Goal: Check status

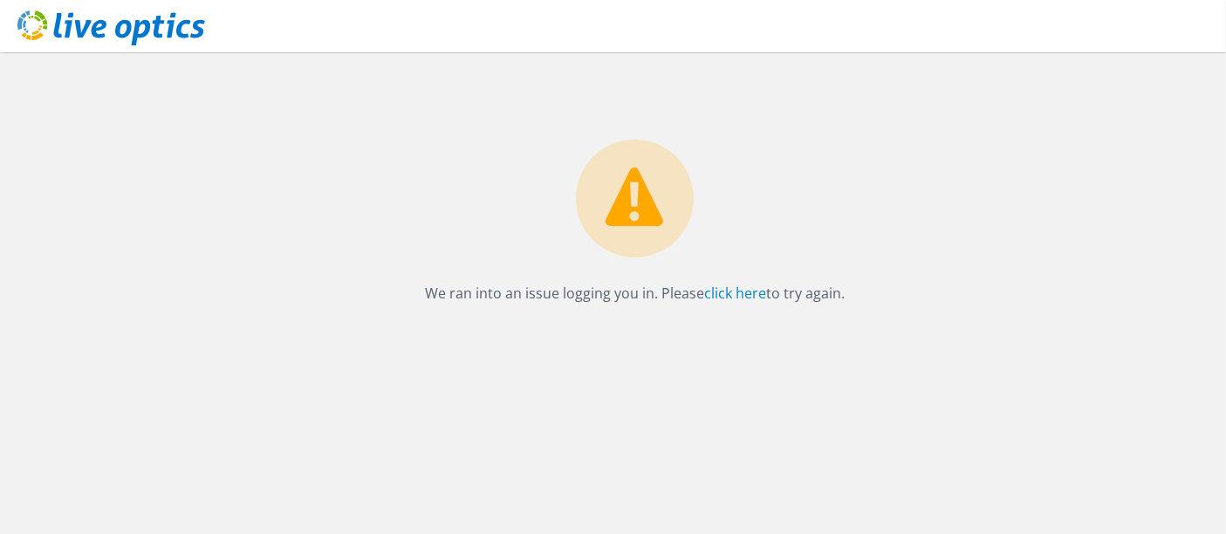
click at [745, 280] on div "We ran into an issue logging you in. Please click here to try again." at bounding box center [635, 178] width 1182 height 253
click at [738, 291] on link "click here" at bounding box center [735, 293] width 62 height 19
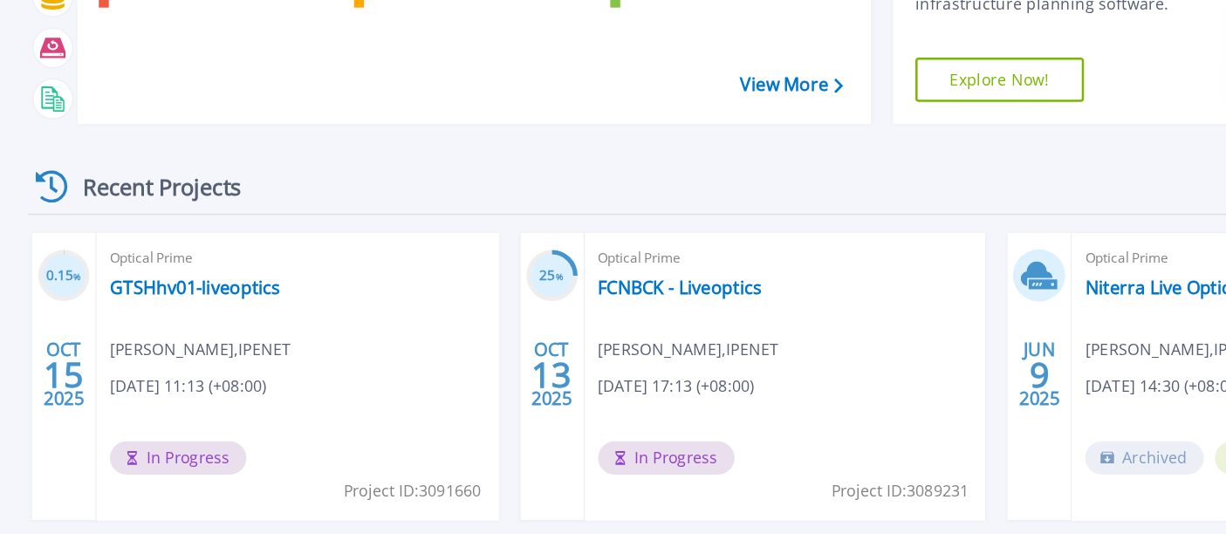
scroll to position [132, 0]
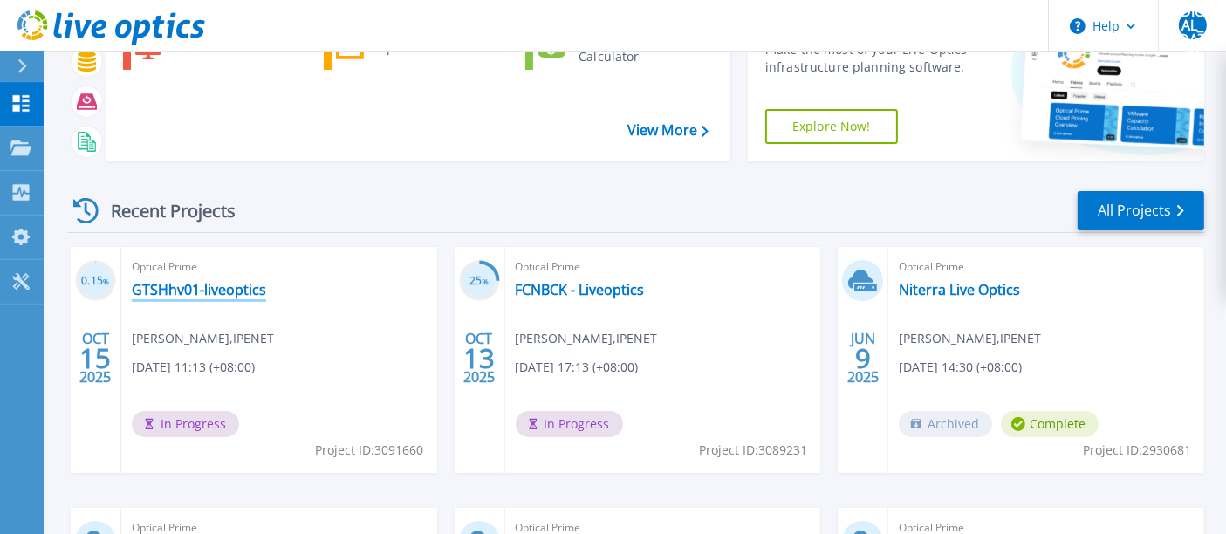
click at [211, 294] on link "GTSHhv01-liveoptics" at bounding box center [199, 289] width 134 height 17
